Goal: Check status: Check status

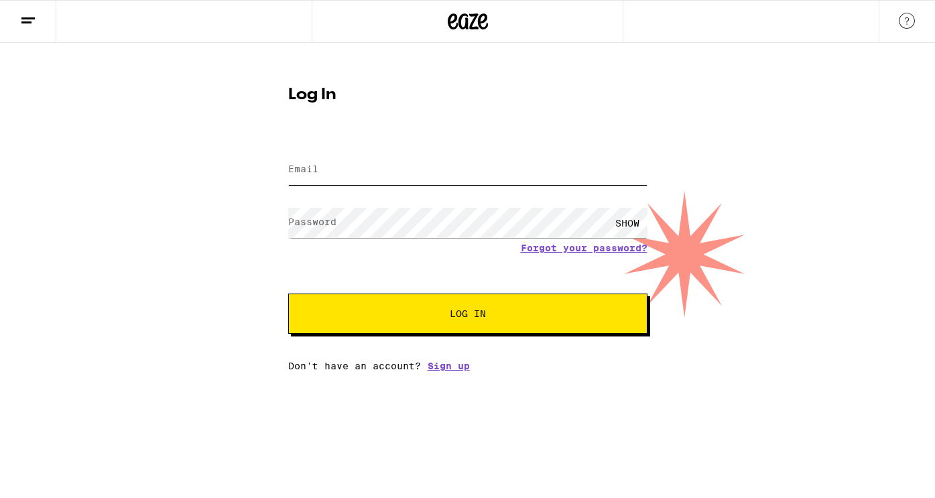
click at [457, 172] on input "Email" at bounding box center [467, 170] width 359 height 30
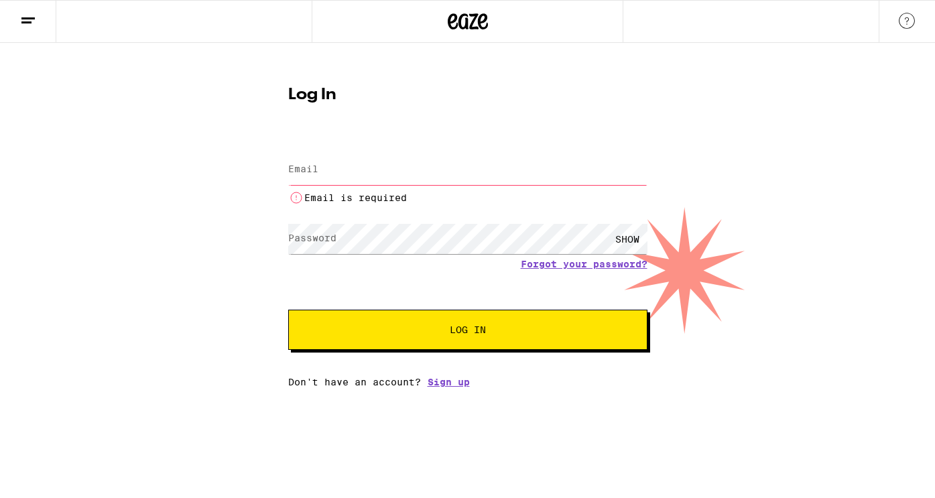
type input "cherienoellegill@gmail.com"
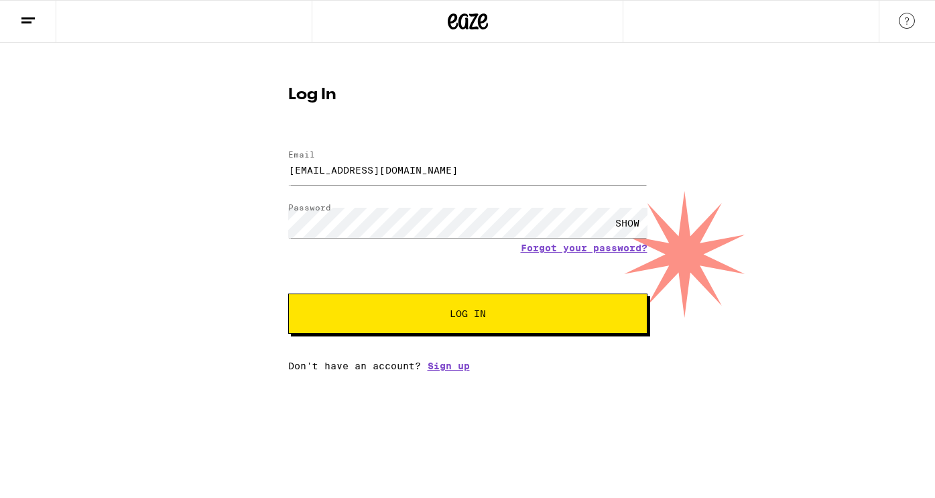
click at [448, 314] on span "Log In" at bounding box center [467, 313] width 251 height 9
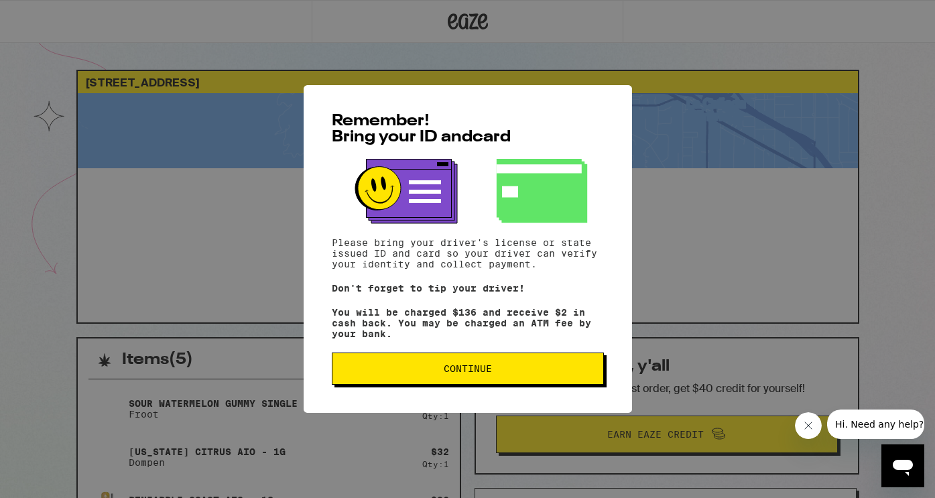
click at [485, 373] on span "Continue" at bounding box center [468, 368] width 48 height 9
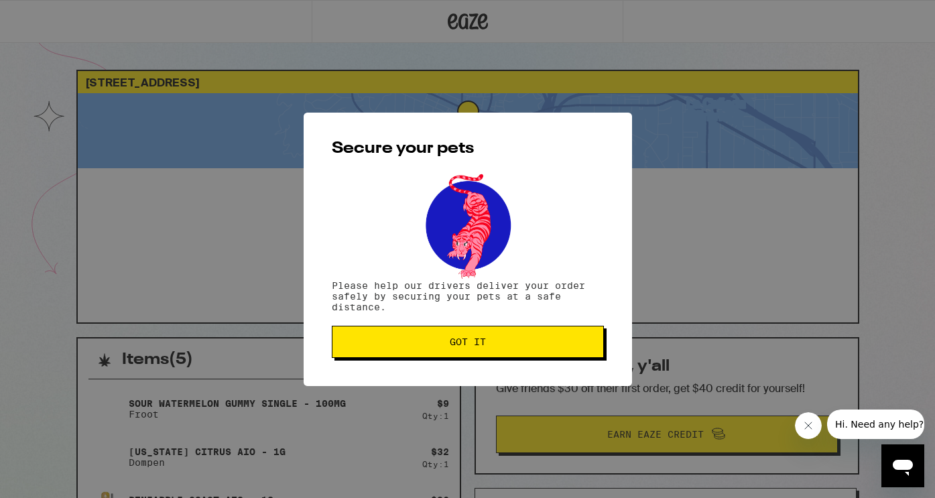
click at [491, 343] on span "Got it" at bounding box center [467, 341] width 249 height 9
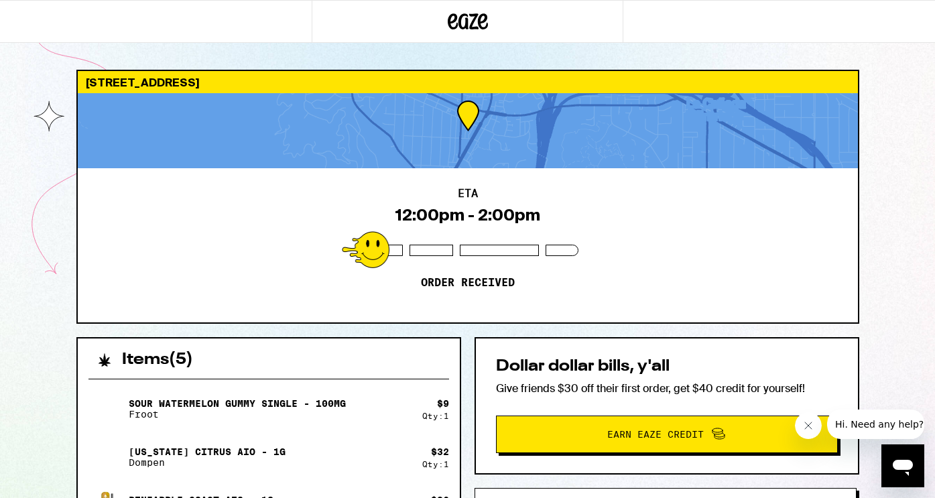
click at [810, 430] on icon "Close message from company" at bounding box center [808, 425] width 11 height 11
click at [48, 164] on div "3520 Market St Glendale 91208 ETA 12:00pm - 2:00pm Order received Items ( 5 ) S…" at bounding box center [467, 452] width 935 height 904
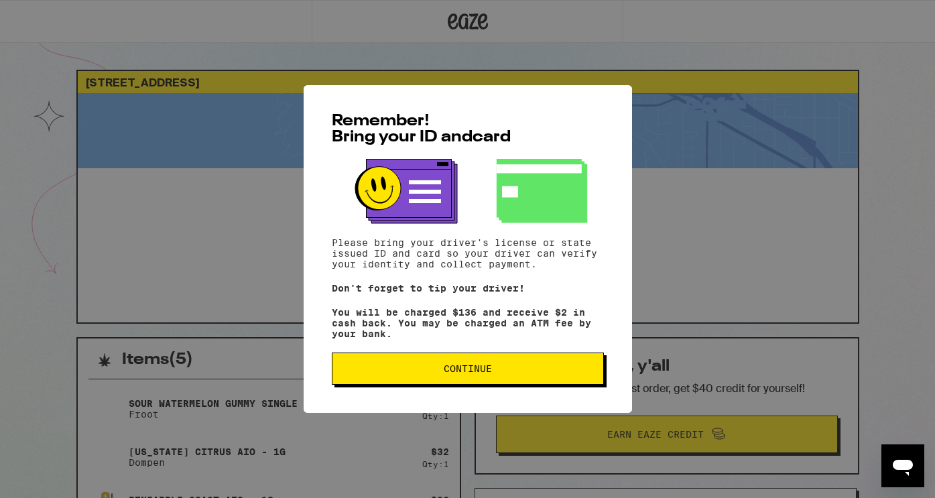
click at [398, 380] on button "Continue" at bounding box center [468, 369] width 272 height 32
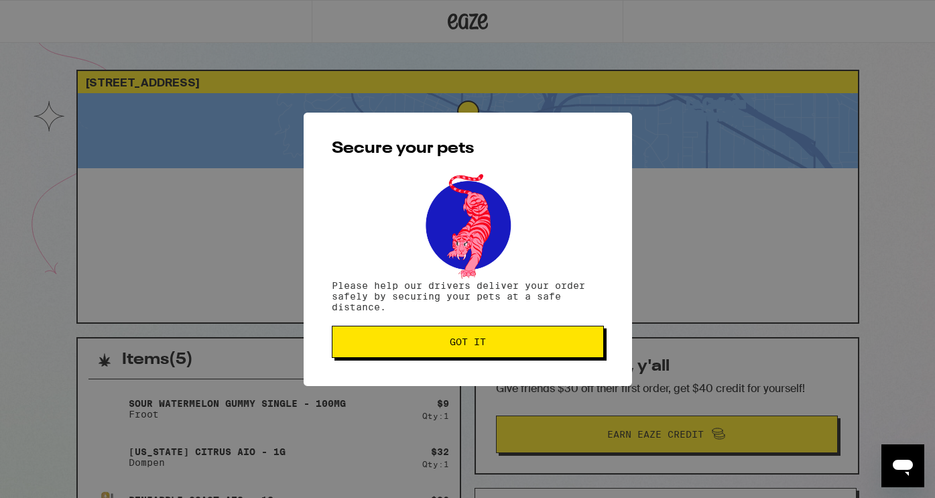
click at [460, 345] on span "Got it" at bounding box center [468, 341] width 36 height 9
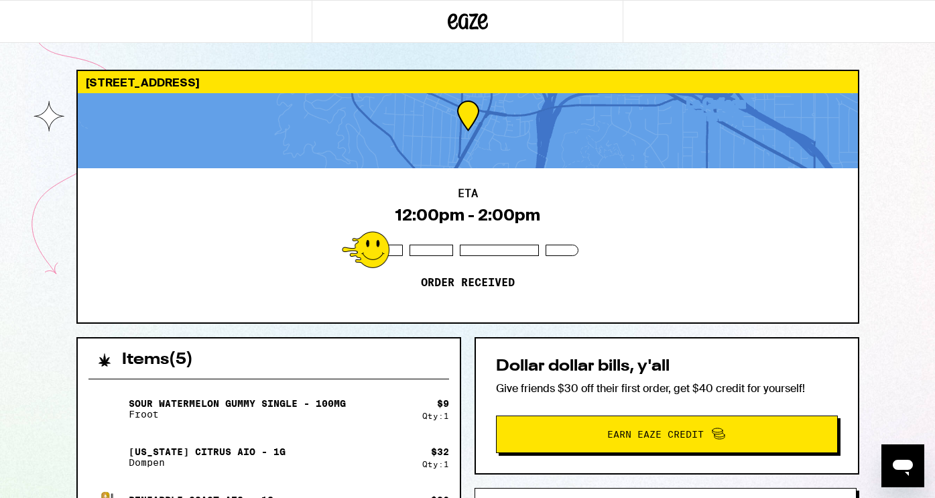
click at [403, 458] on div "[US_STATE] Citrus AIO - 1g Dompen" at bounding box center [255, 457] width 334 height 38
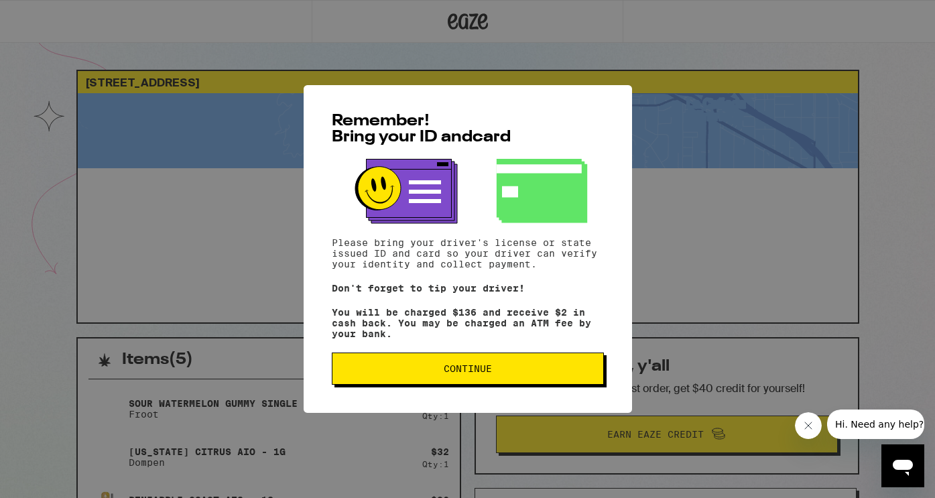
click at [364, 371] on span "Continue" at bounding box center [467, 368] width 249 height 9
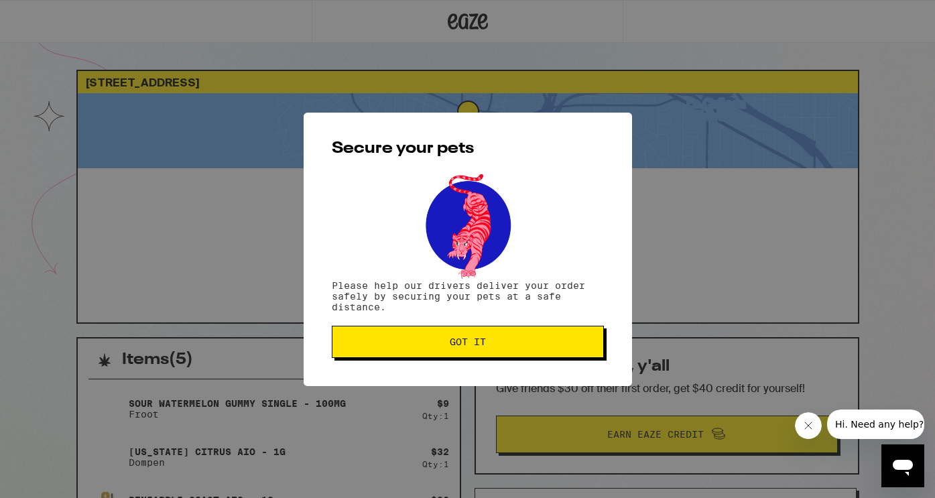
click at [370, 338] on button "Got it" at bounding box center [468, 342] width 272 height 32
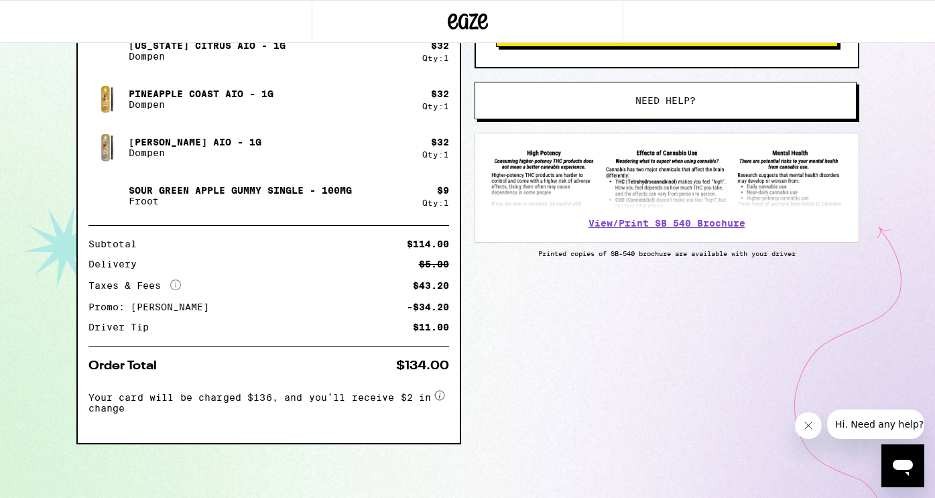
scroll to position [407, 0]
click at [544, 112] on button "Need help?" at bounding box center [666, 101] width 382 height 38
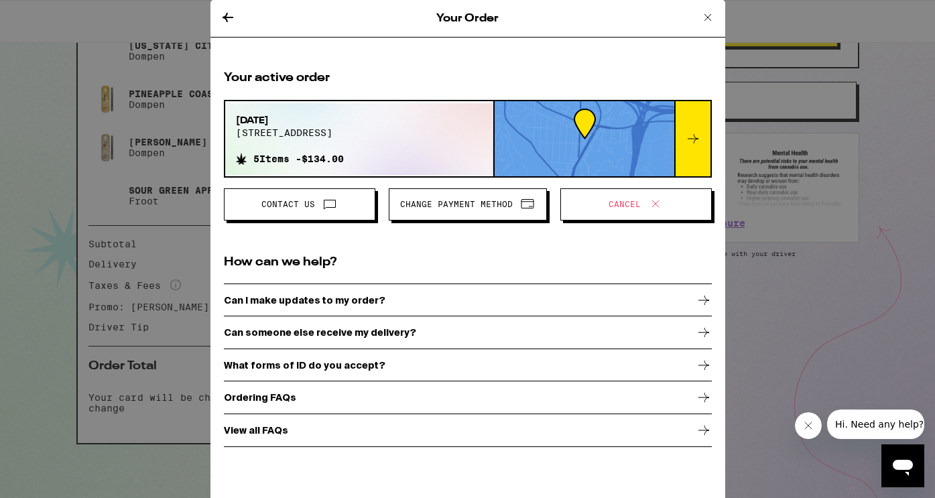
scroll to position [410, 0]
click at [466, 294] on div "Can I make updates to my order?" at bounding box center [468, 301] width 488 height 34
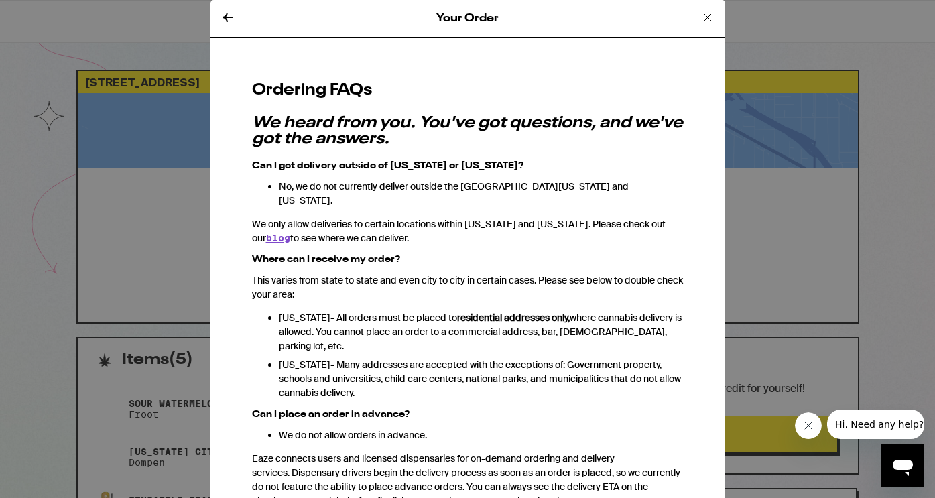
click at [227, 16] on icon at bounding box center [228, 17] width 11 height 9
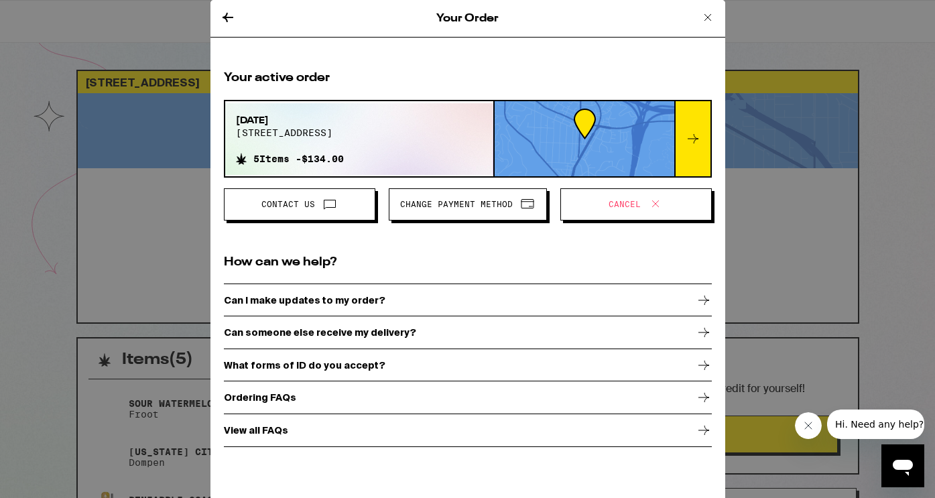
scroll to position [410, 0]
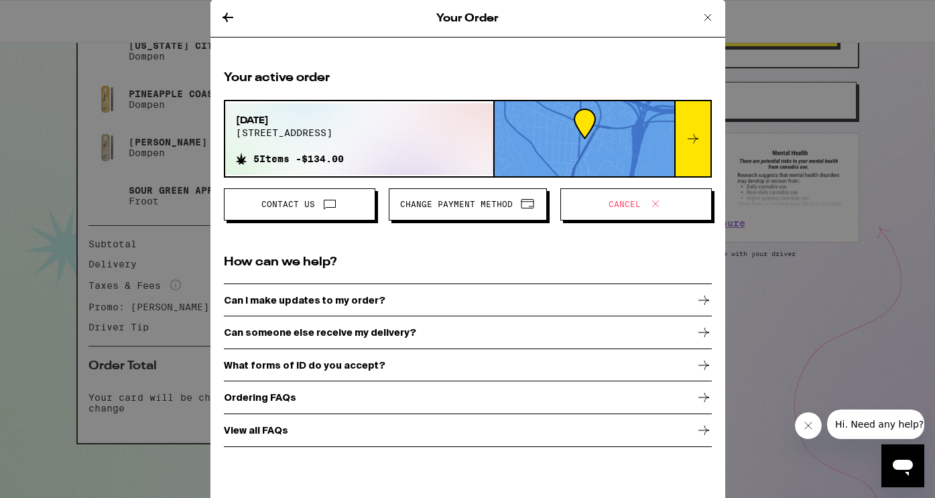
click at [335, 334] on p "Can someone else receive my delivery?" at bounding box center [320, 332] width 192 height 11
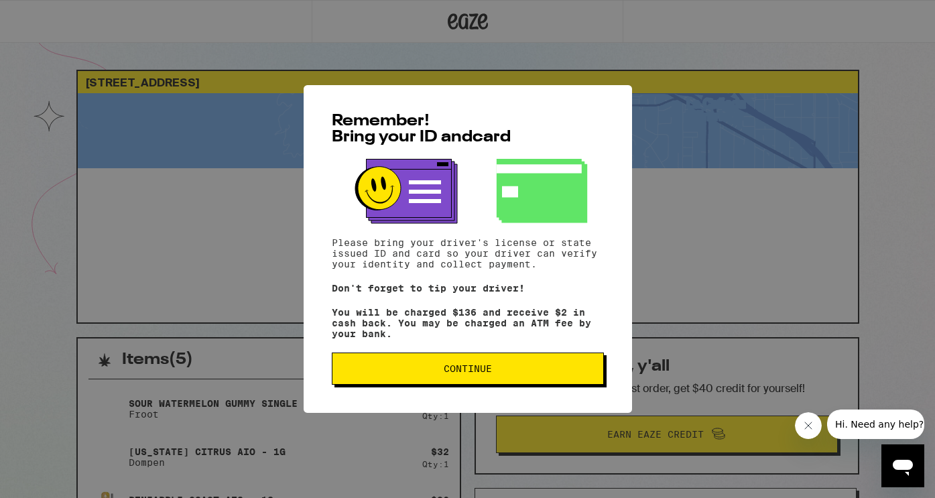
click at [353, 383] on button "Continue" at bounding box center [468, 369] width 272 height 32
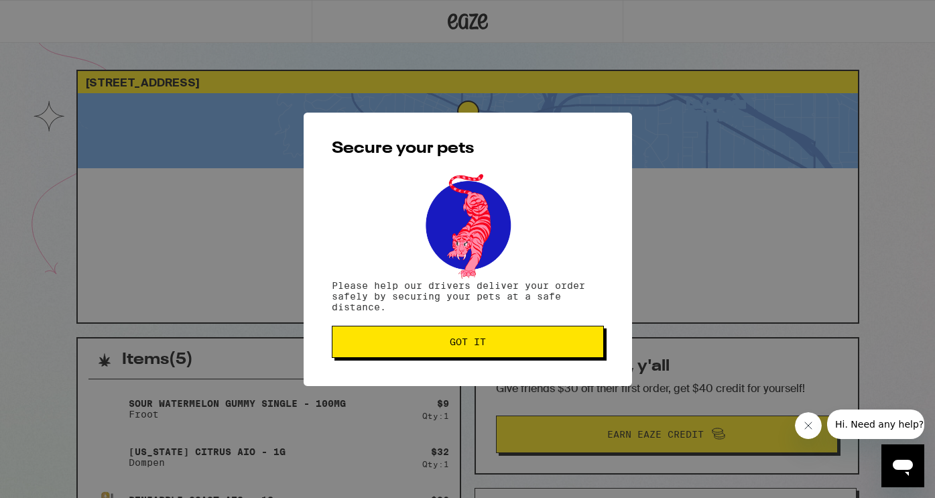
click at [383, 344] on span "Got it" at bounding box center [467, 341] width 249 height 9
